Goal: Find specific page/section

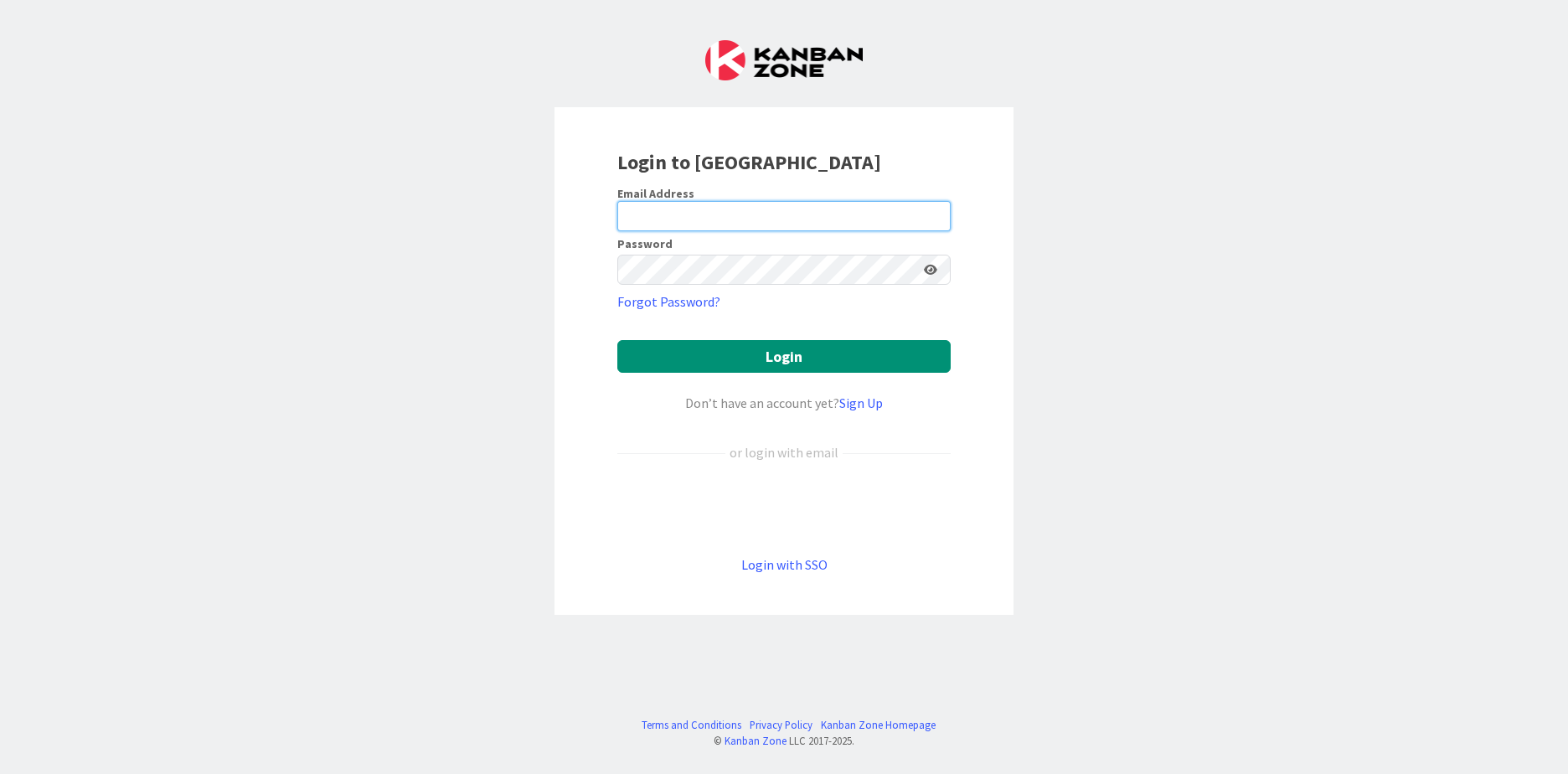
click at [770, 213] on input "email" at bounding box center [784, 216] width 333 height 30
type input "[EMAIL_ADDRESS][DOMAIN_NAME]"
click at [617, 340] on button "Login" at bounding box center [784, 356] width 333 height 33
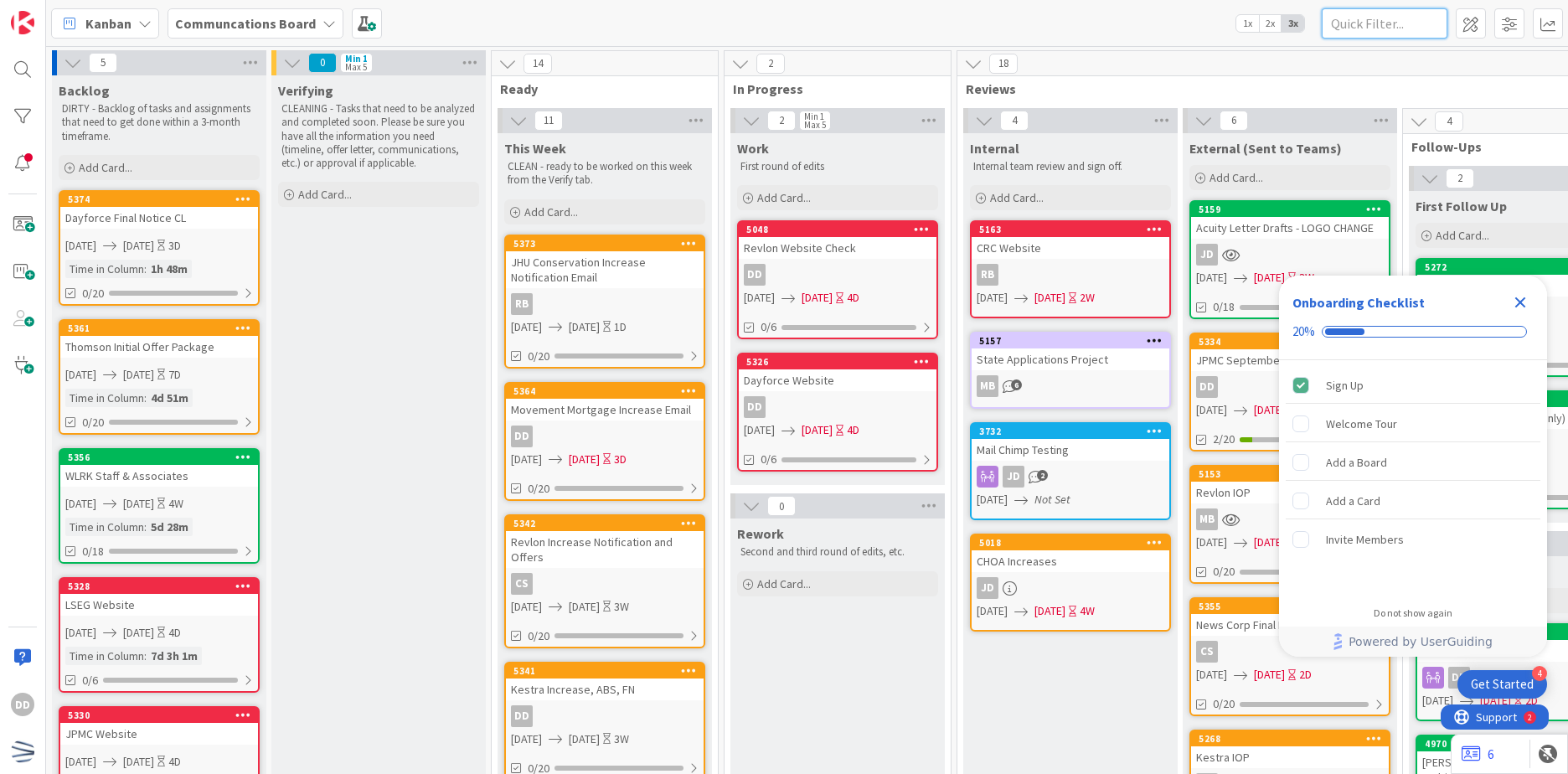
click at [1419, 26] on input "text" at bounding box center [1385, 23] width 126 height 30
type input "movement"
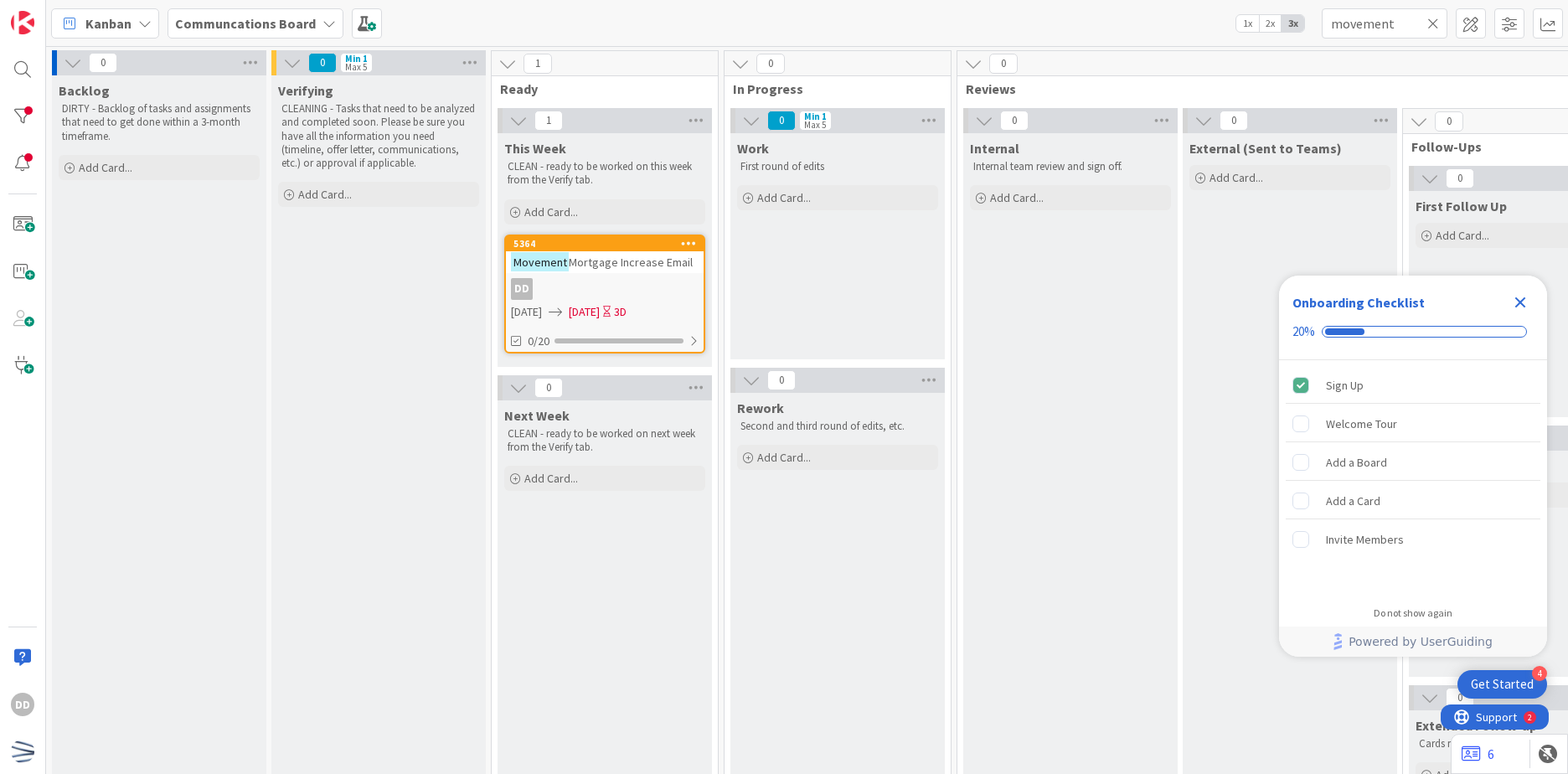
click at [632, 293] on div "DD" at bounding box center [605, 289] width 197 height 22
